Goal: Task Accomplishment & Management: Complete application form

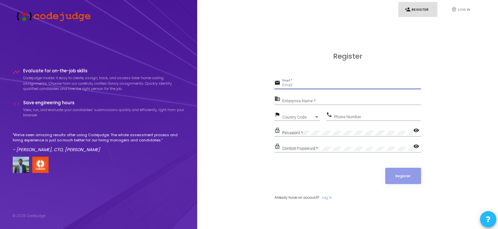
click at [292, 87] on input "Email *" at bounding box center [351, 85] width 139 height 5
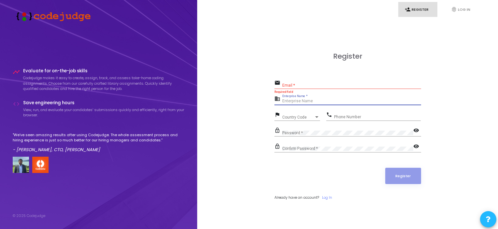
click at [301, 99] on input "Enterprise Name *" at bounding box center [351, 101] width 139 height 5
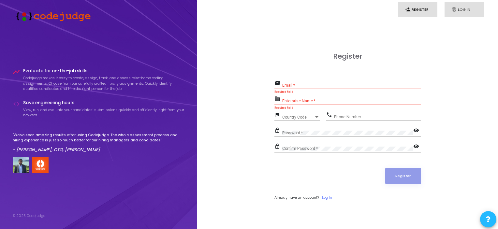
click at [462, 5] on link "fingerprint Log In" at bounding box center [463, 9] width 39 height 15
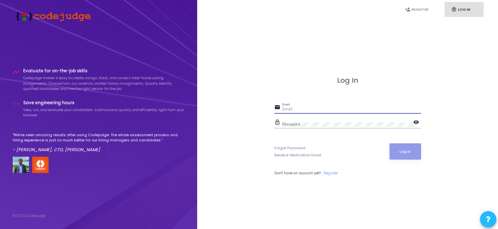
click at [312, 107] on input "Email" at bounding box center [351, 109] width 139 height 5
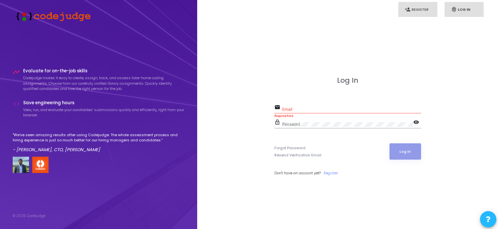
click at [416, 8] on link "person_add Register" at bounding box center [417, 9] width 39 height 15
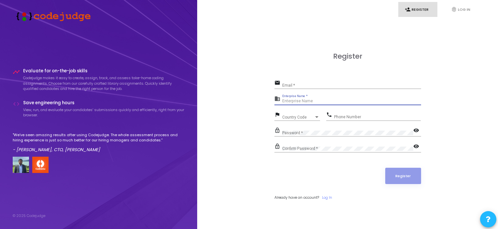
click at [315, 102] on input "Enterprise Name *" at bounding box center [351, 101] width 139 height 5
paste input "Payoneer"
type input "Payoneer"
click at [292, 116] on span "Country Code" at bounding box center [293, 117] width 23 height 4
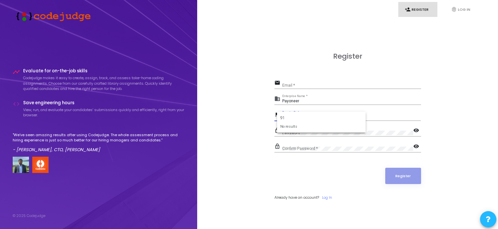
type input "9"
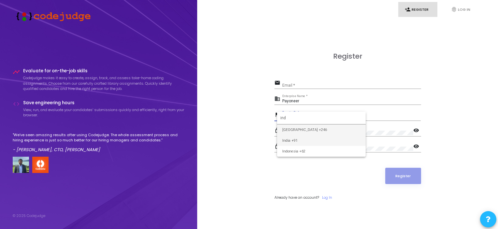
type input "ind"
click at [291, 137] on span "India +91" at bounding box center [321, 140] width 78 height 11
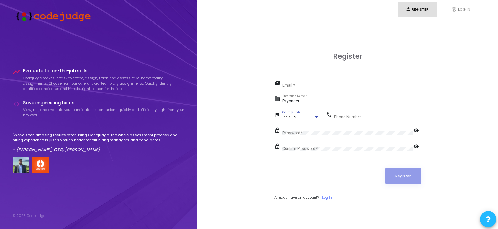
click at [347, 117] on input "Phone Number" at bounding box center [377, 117] width 87 height 5
type input "9399597317"
click at [337, 129] on div "Password *" at bounding box center [347, 131] width 131 height 10
click at [296, 85] on input "Email *" at bounding box center [351, 85] width 139 height 5
type input "[EMAIL_ADDRESS][DOMAIN_NAME]"
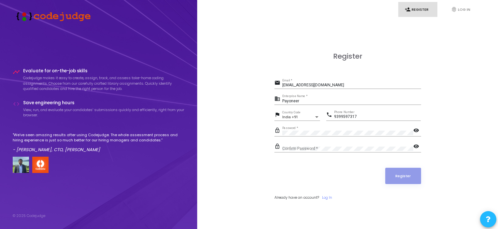
click at [298, 151] on div "Confirm Password *" at bounding box center [347, 147] width 131 height 10
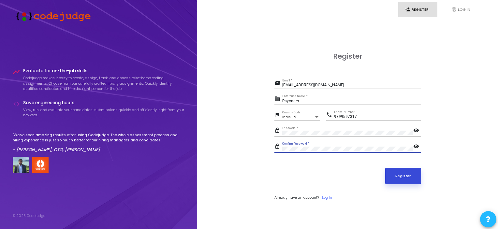
click at [411, 173] on button "Register" at bounding box center [403, 176] width 36 height 16
click at [397, 178] on button "Register" at bounding box center [403, 176] width 36 height 16
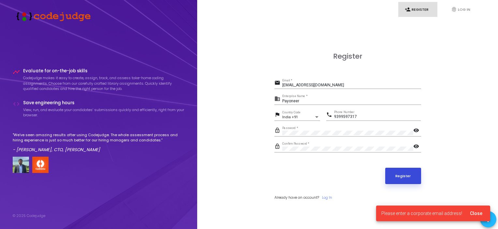
click at [397, 178] on button "Register" at bounding box center [403, 176] width 36 height 16
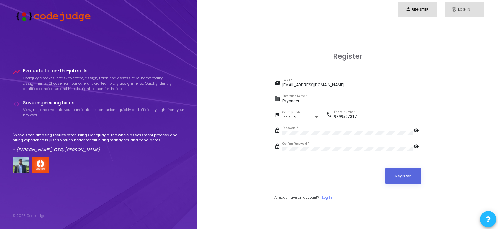
click at [462, 11] on link "fingerprint Log In" at bounding box center [463, 9] width 39 height 15
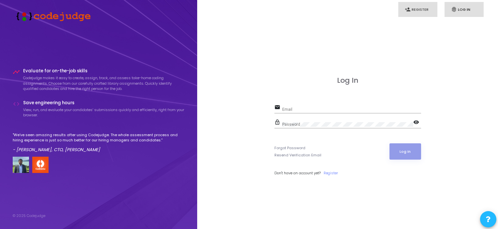
click at [413, 6] on link "person_add Register" at bounding box center [417, 9] width 39 height 15
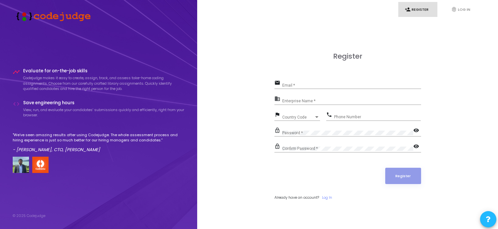
click at [308, 98] on div "Enterprise Name *" at bounding box center [351, 100] width 139 height 10
click at [274, 99] on mat-icon "business" at bounding box center [278, 99] width 8 height 8
